Goal: Check status: Check status

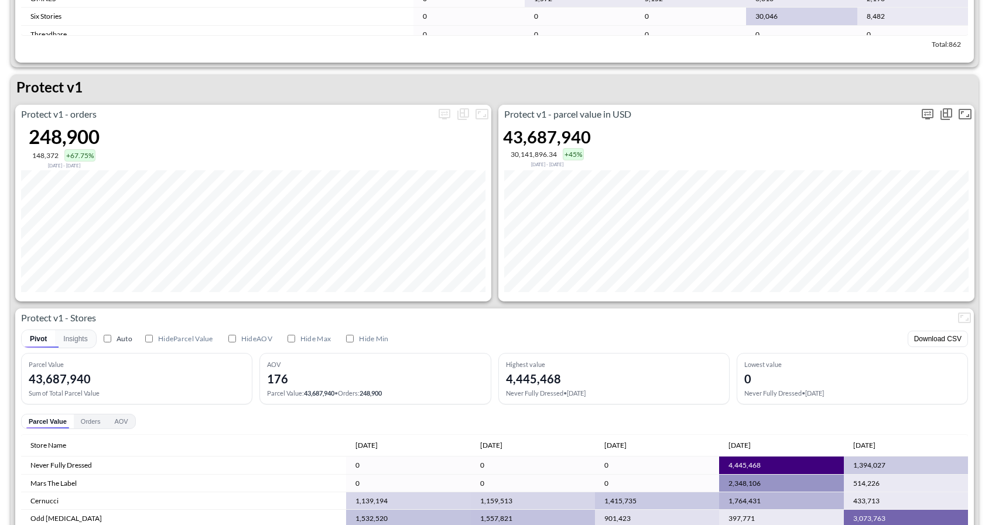
scroll to position [1700, 0]
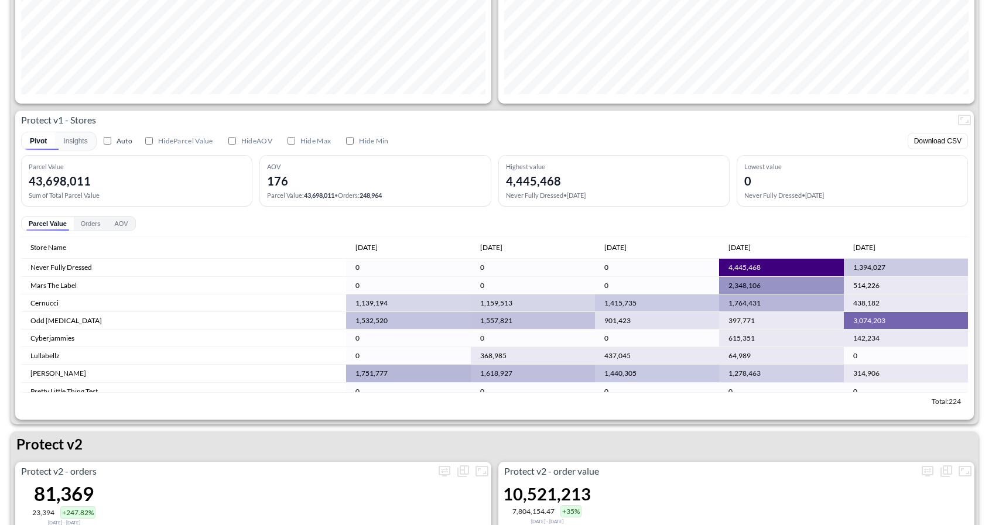
scroll to position [2042, 0]
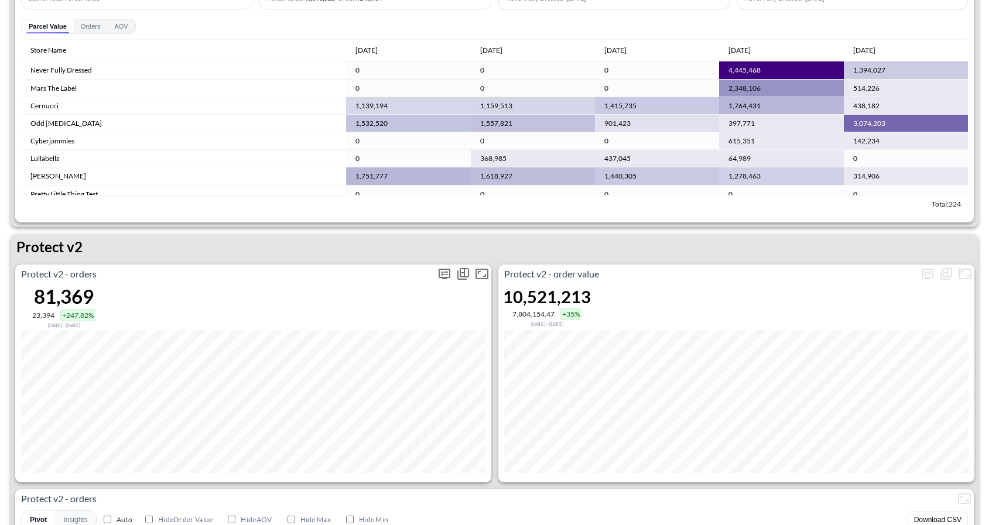
click at [443, 277] on icon "more" at bounding box center [444, 274] width 12 height 11
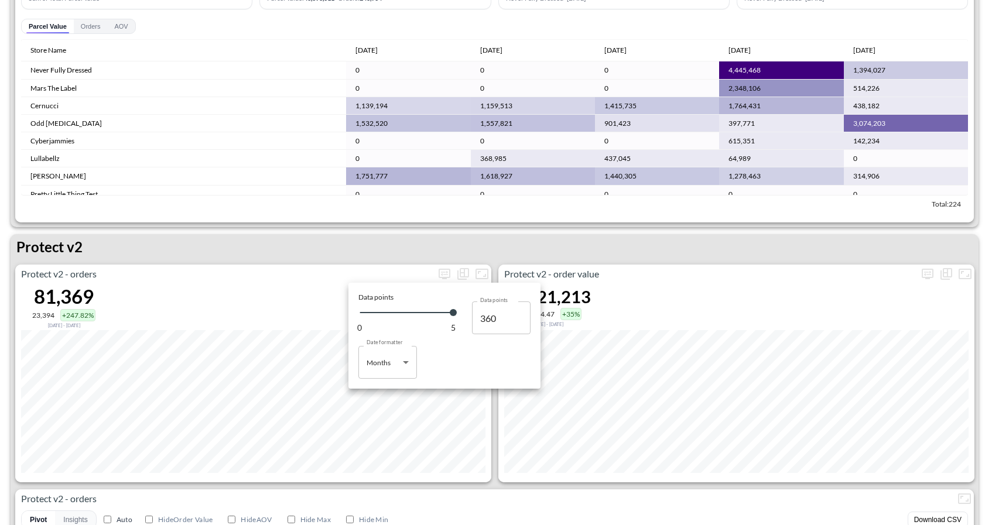
click at [405, 358] on body "BI.P.EYE, Interactive Analytics Dashboards 1 Filters Iso Date Jun 01, 2025 Glob…" at bounding box center [496, 262] width 992 height 525
click at [376, 393] on div "Days" at bounding box center [375, 392] width 15 height 11
type input "Days"
click at [793, 262] on div at bounding box center [496, 262] width 992 height 525
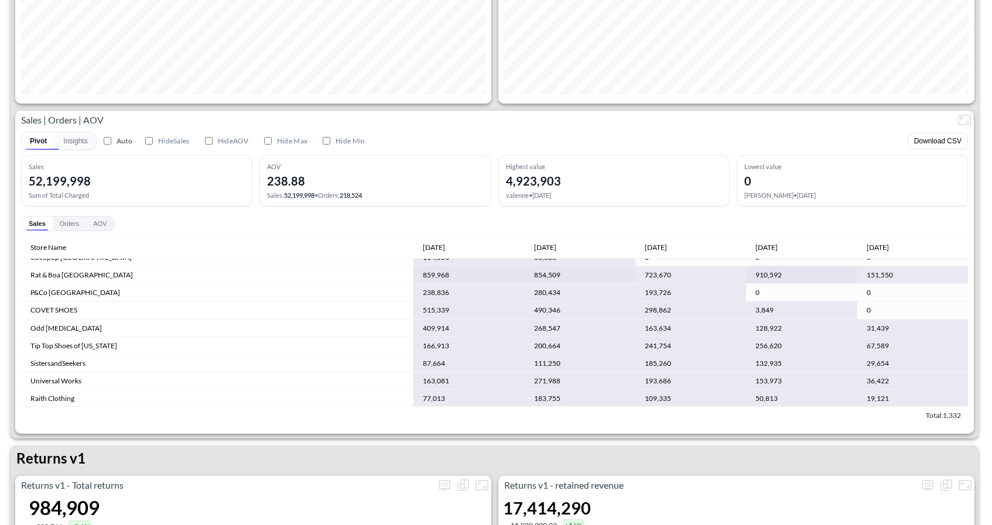
scroll to position [172, 0]
click at [891, 366] on td "29,654" at bounding box center [912, 361] width 111 height 18
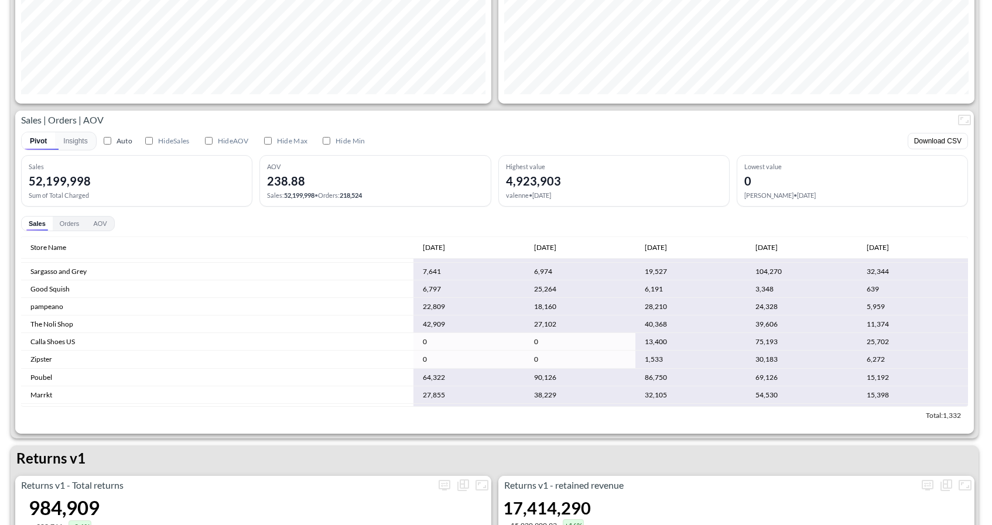
scroll to position [1190, 0]
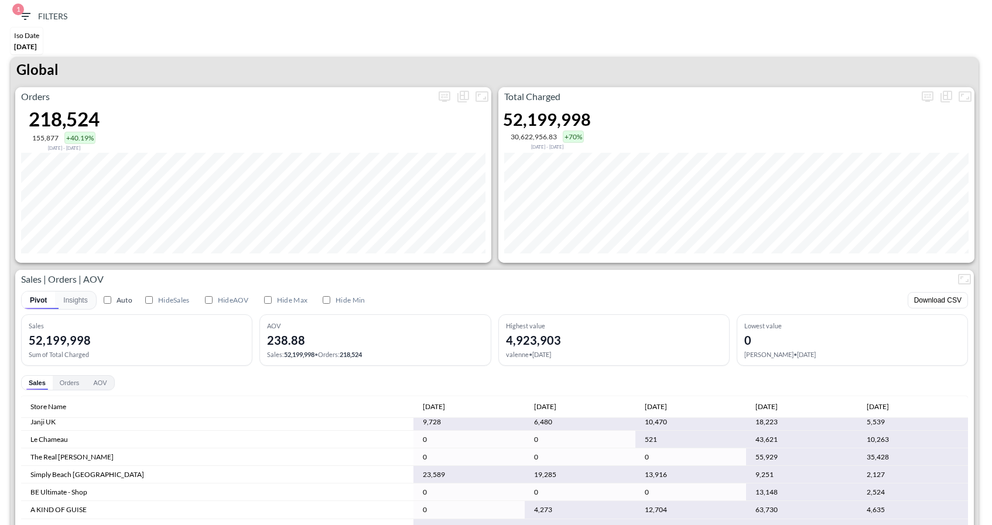
click at [20, 19] on icon "button" at bounding box center [25, 16] width 14 height 14
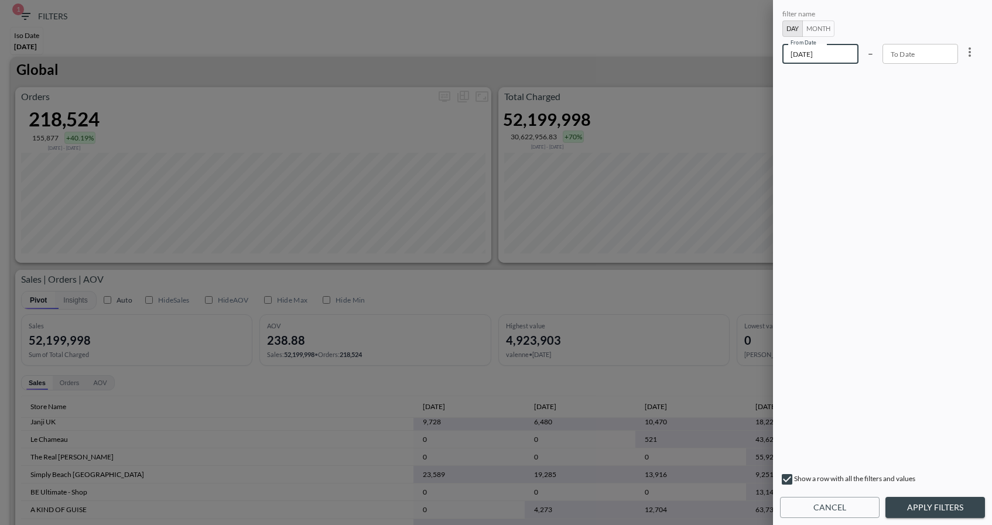
click at [824, 54] on input "[DATE]" at bounding box center [820, 54] width 76 height 20
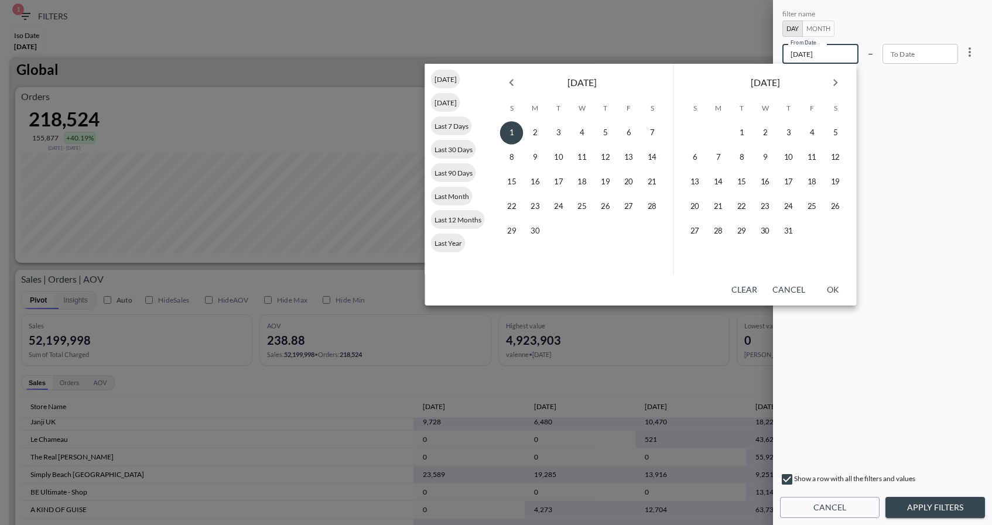
click at [832, 85] on icon "Next month" at bounding box center [835, 83] width 14 height 14
click at [740, 154] on button "7" at bounding box center [741, 157] width 23 height 23
type input "[DATE]"
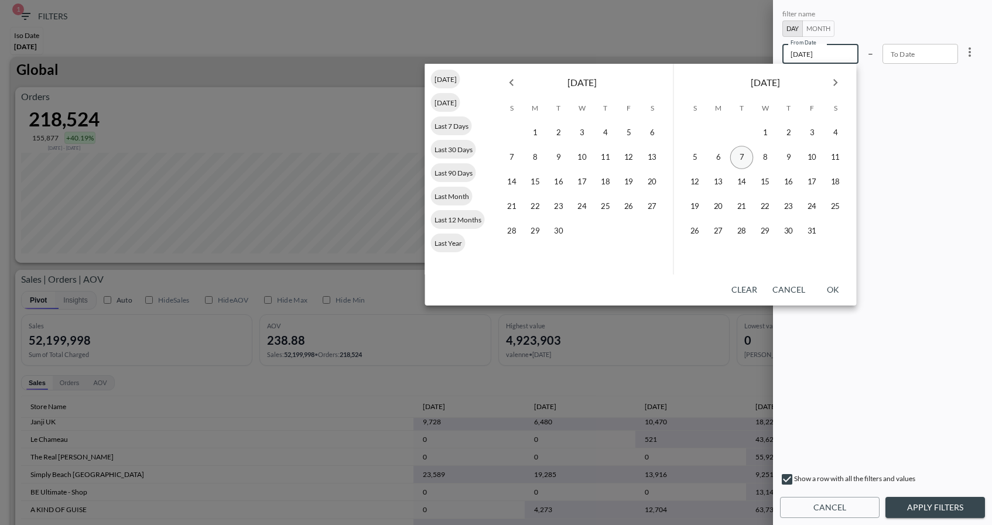
type input "YYYY-MM-DD"
click at [835, 159] on button "11" at bounding box center [835, 157] width 23 height 23
type input "[DATE]"
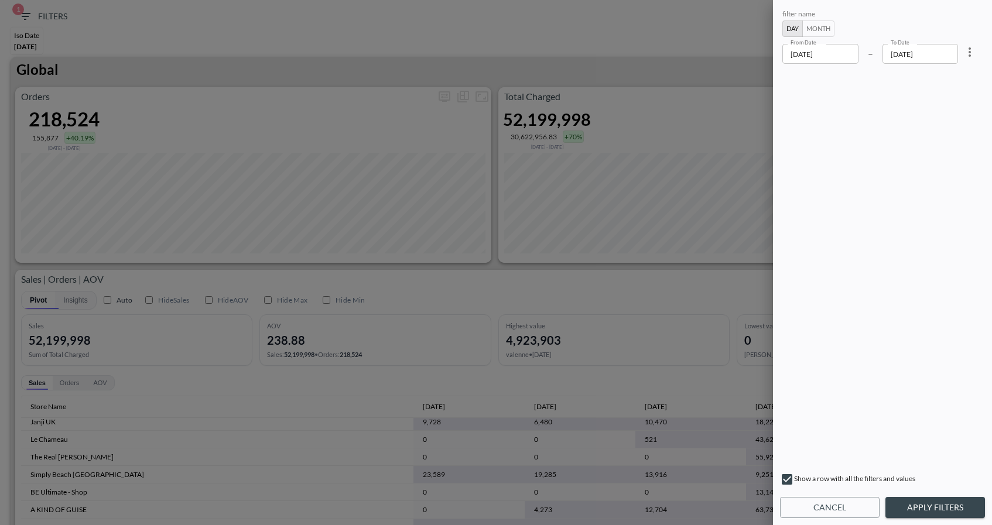
click at [925, 509] on button "Apply Filters" at bounding box center [935, 508] width 100 height 22
